Goal: Task Accomplishment & Management: Use online tool/utility

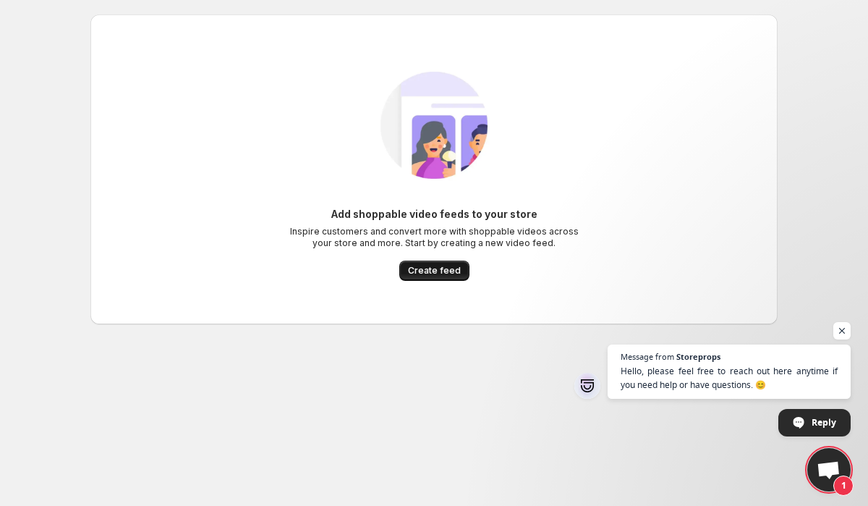
click at [458, 269] on span "Create feed" at bounding box center [434, 271] width 53 height 12
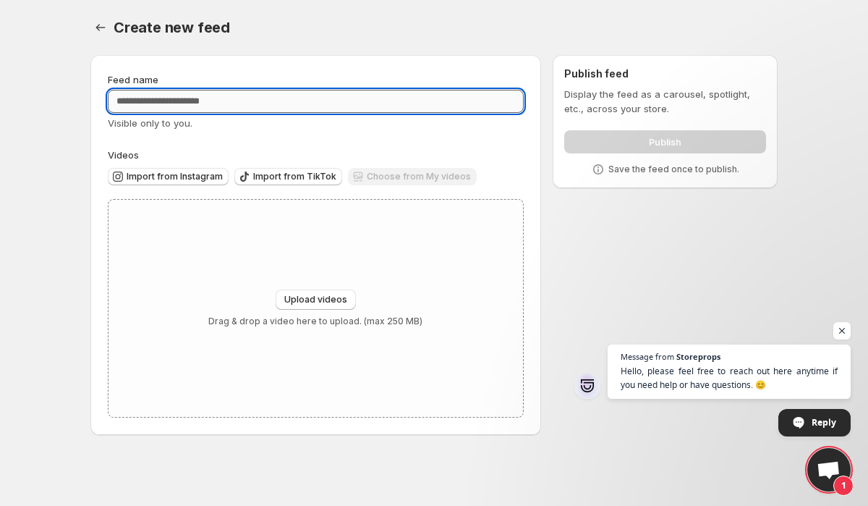
click at [346, 101] on input "Feed name" at bounding box center [316, 101] width 416 height 23
click at [212, 177] on span "Import from Instagram" at bounding box center [175, 177] width 96 height 12
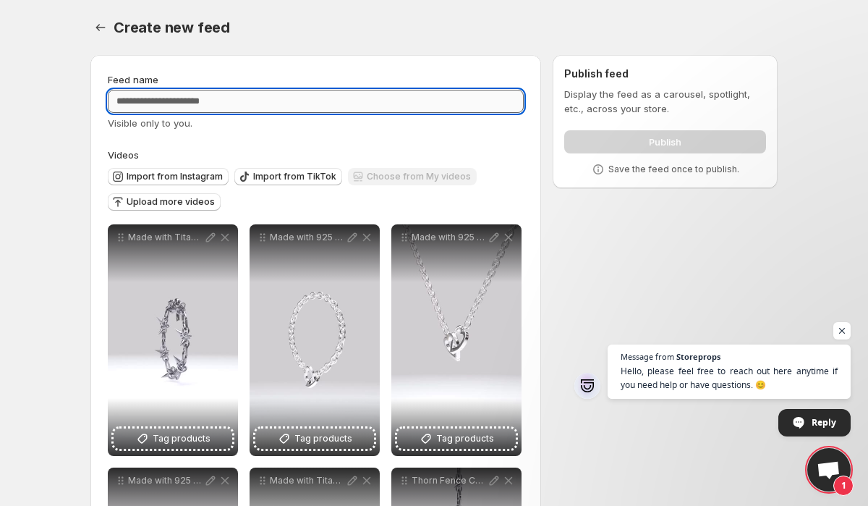
click at [307, 106] on input "Feed name" at bounding box center [316, 101] width 416 height 23
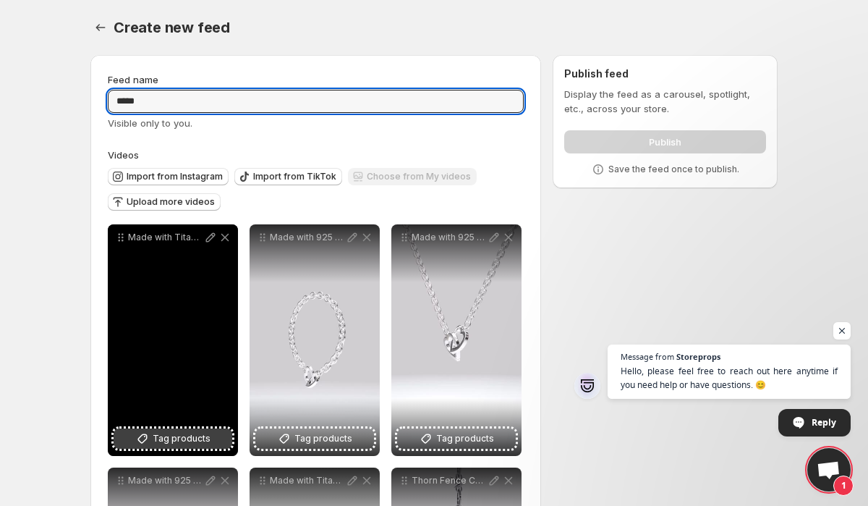
type input "*****"
click at [159, 437] on span "Tag products" at bounding box center [182, 438] width 58 height 14
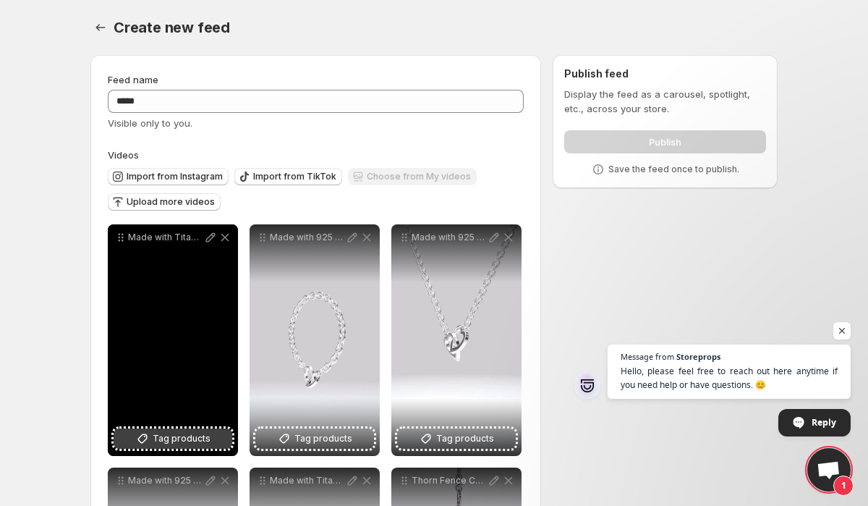
click at [200, 439] on span "Tag products" at bounding box center [182, 438] width 58 height 14
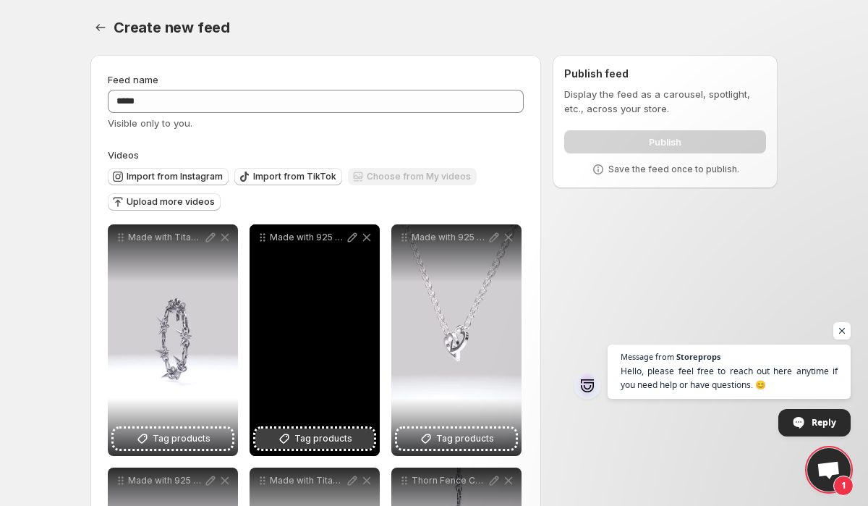
click at [333, 441] on span "Tag products" at bounding box center [323, 438] width 58 height 14
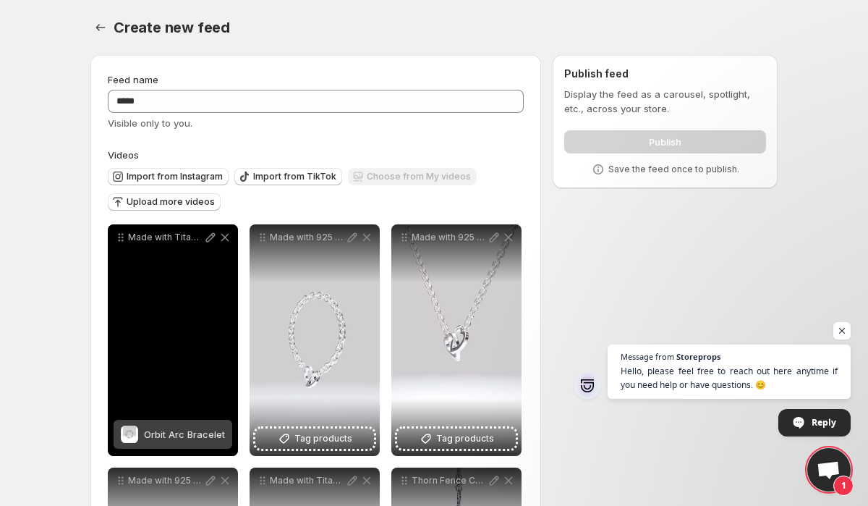
click at [200, 433] on span "Orbit Arc Bracelet" at bounding box center [184, 434] width 81 height 12
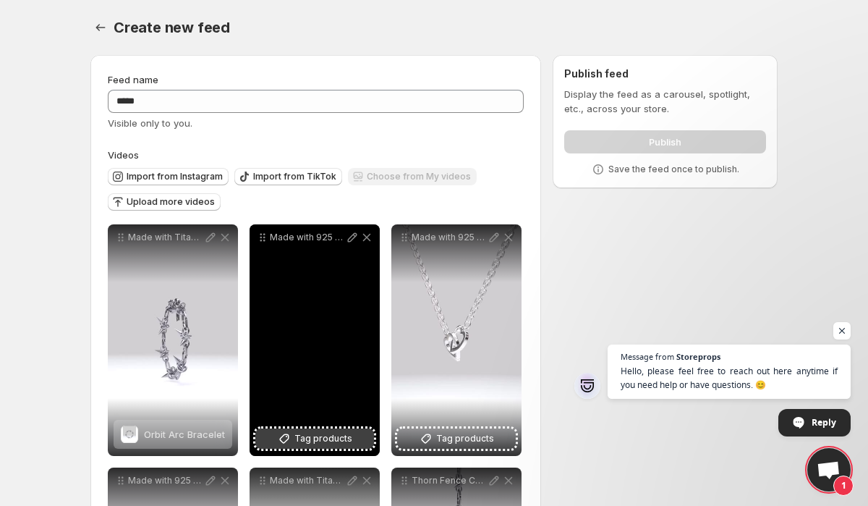
click at [337, 437] on span "Tag products" at bounding box center [323, 438] width 58 height 14
click at [342, 432] on span "Tag products" at bounding box center [323, 438] width 58 height 14
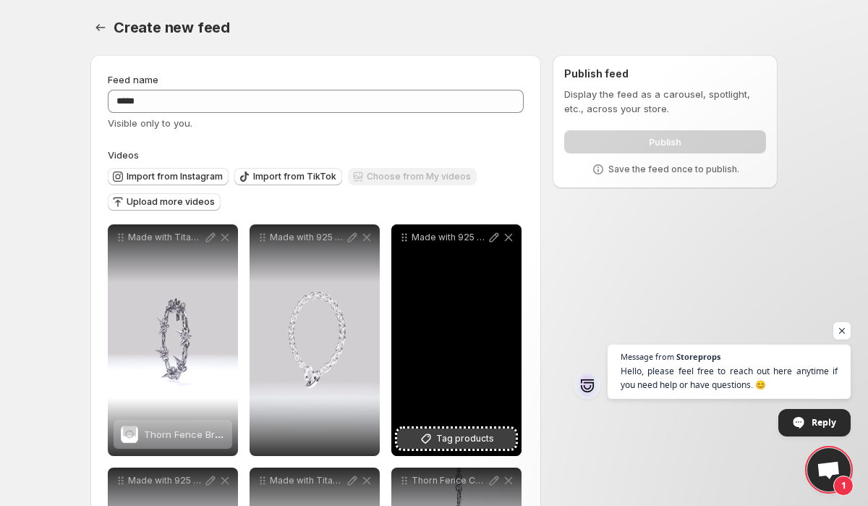
click at [489, 436] on span "Tag products" at bounding box center [465, 438] width 58 height 14
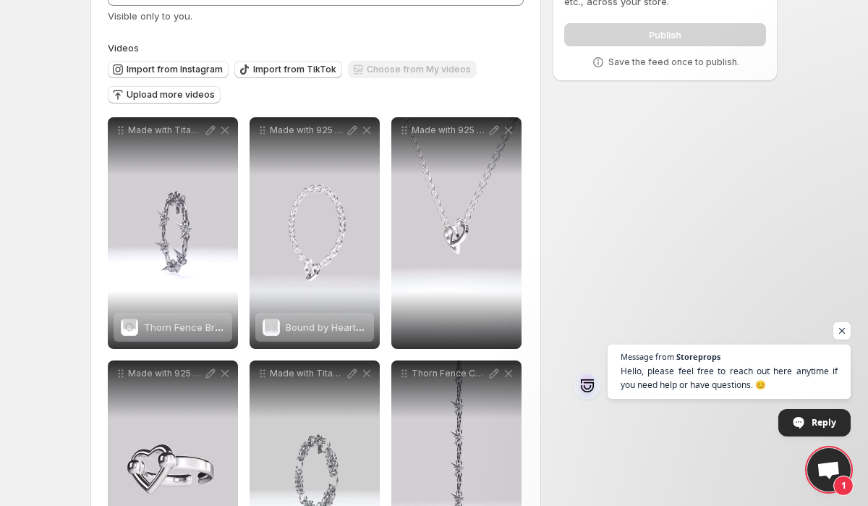
scroll to position [229, 0]
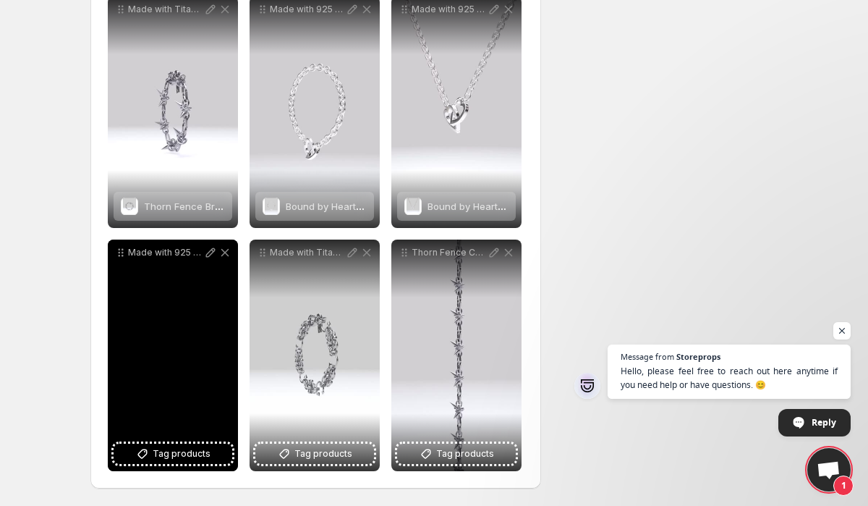
click at [196, 438] on div "Made with 925 Sterling Silver Size US 55 - 85 Available for purchase Order via …" at bounding box center [173, 355] width 130 height 232
click at [187, 451] on span "Tag products" at bounding box center [182, 453] width 58 height 14
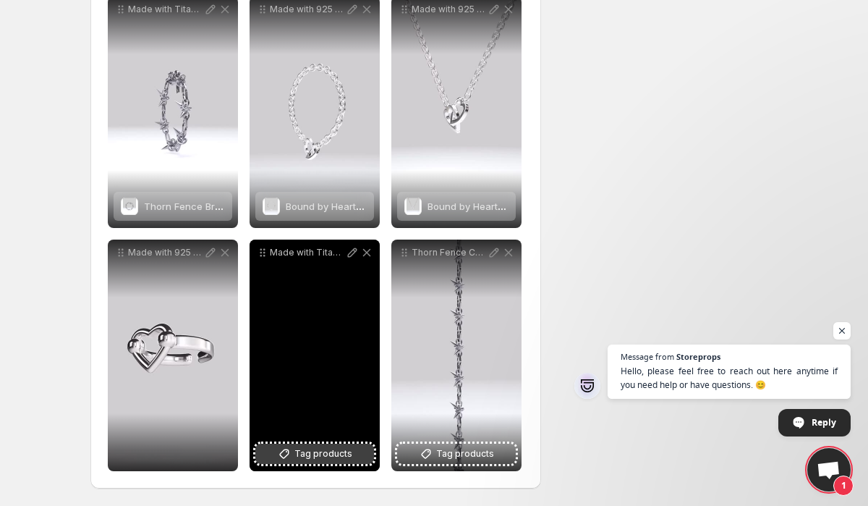
click at [292, 454] on icon at bounding box center [284, 453] width 14 height 14
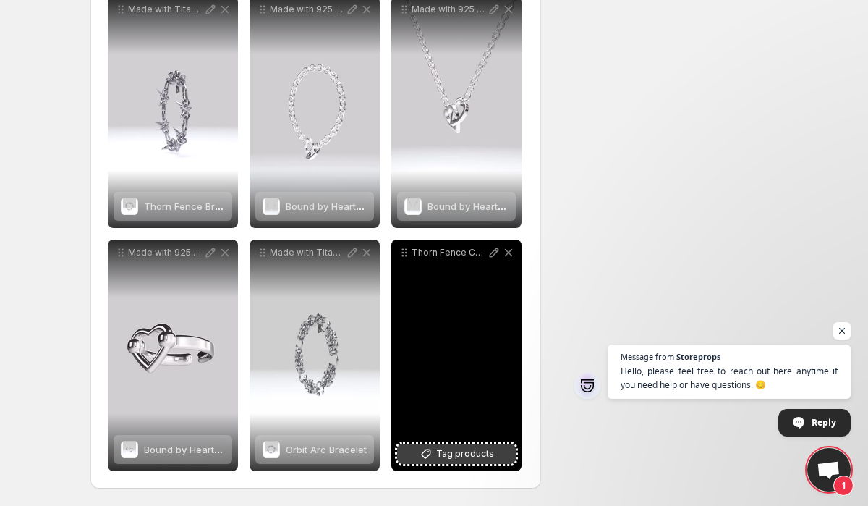
click at [479, 446] on span "Tag products" at bounding box center [465, 453] width 58 height 14
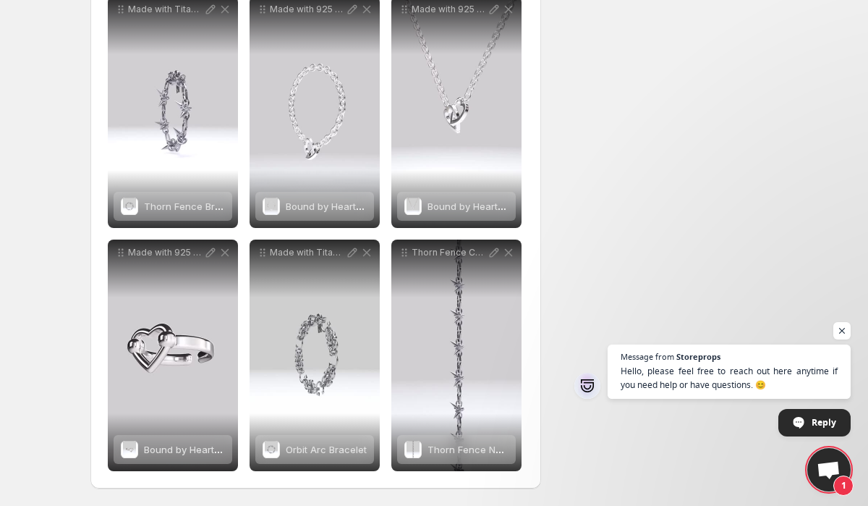
scroll to position [0, 0]
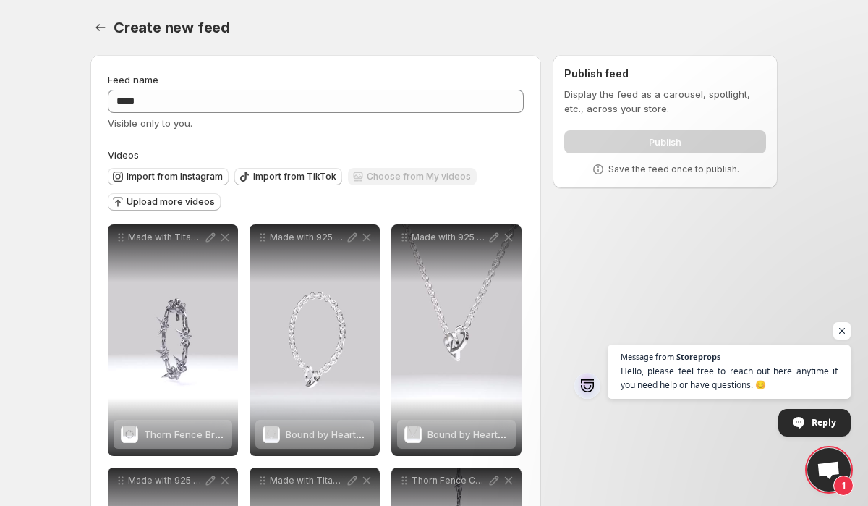
click at [607, 137] on div "Publish" at bounding box center [665, 138] width 202 height 29
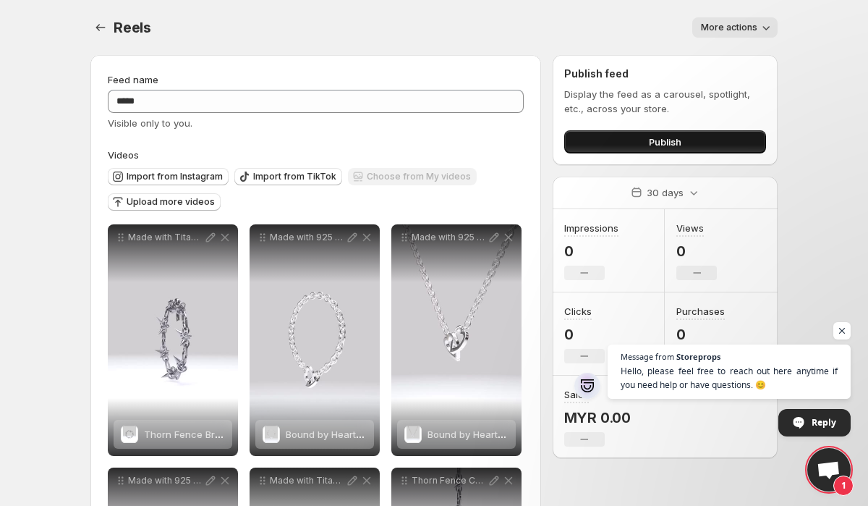
click at [616, 132] on button "Publish" at bounding box center [665, 141] width 202 height 23
click at [606, 137] on button "Publish" at bounding box center [665, 141] width 202 height 23
click at [104, 25] on icon "Settings" at bounding box center [100, 27] width 14 height 14
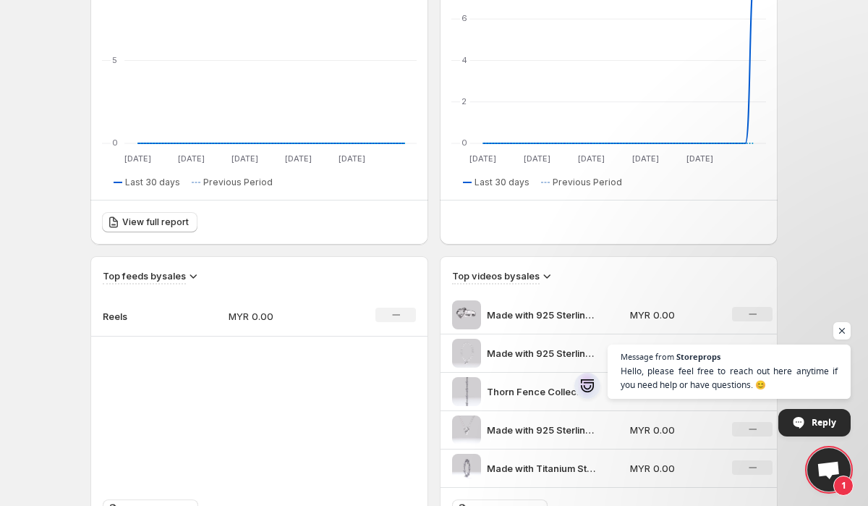
scroll to position [292, 0]
